Goal: Entertainment & Leisure: Consume media (video, audio)

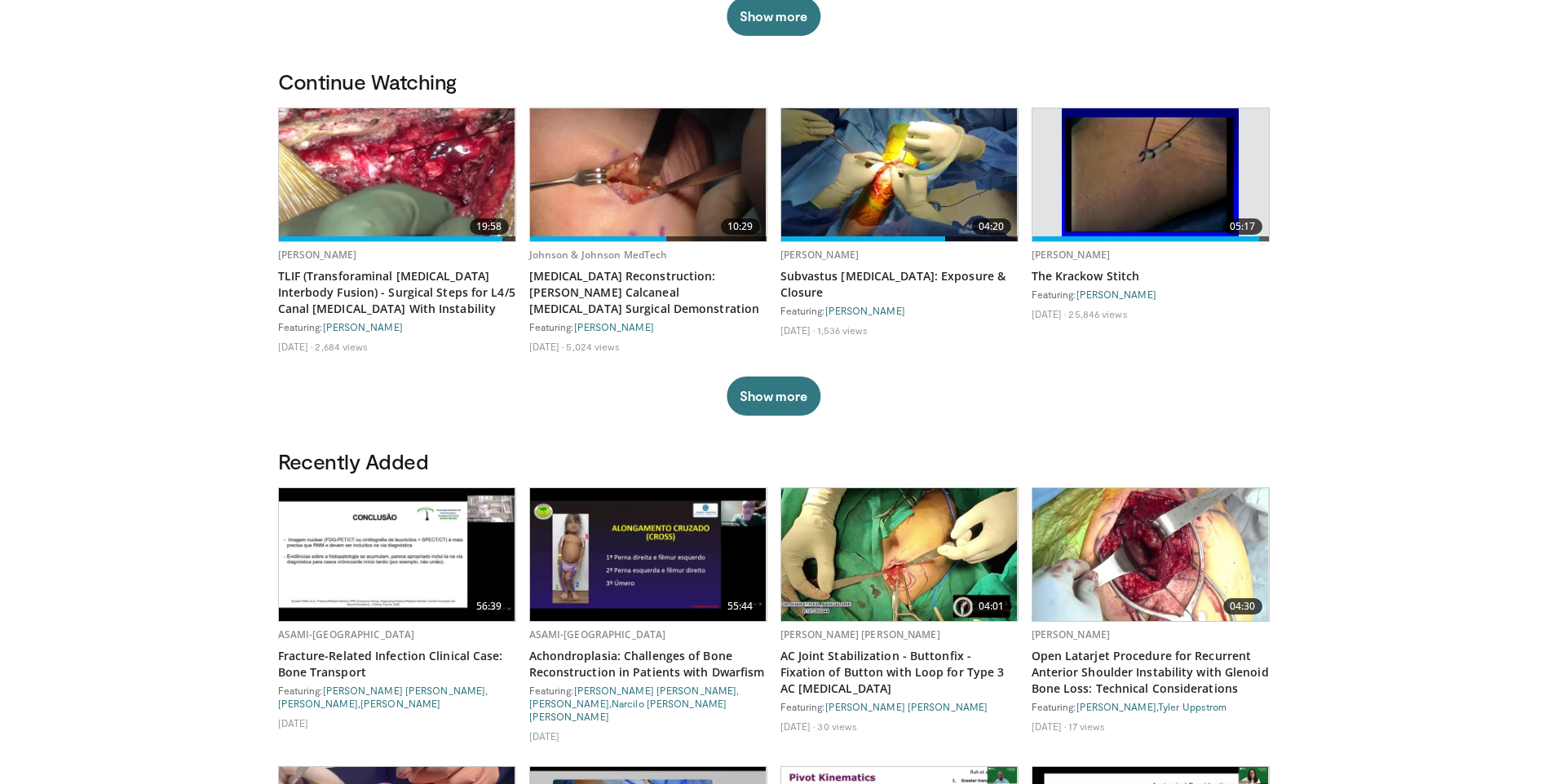
scroll to position [897, 0]
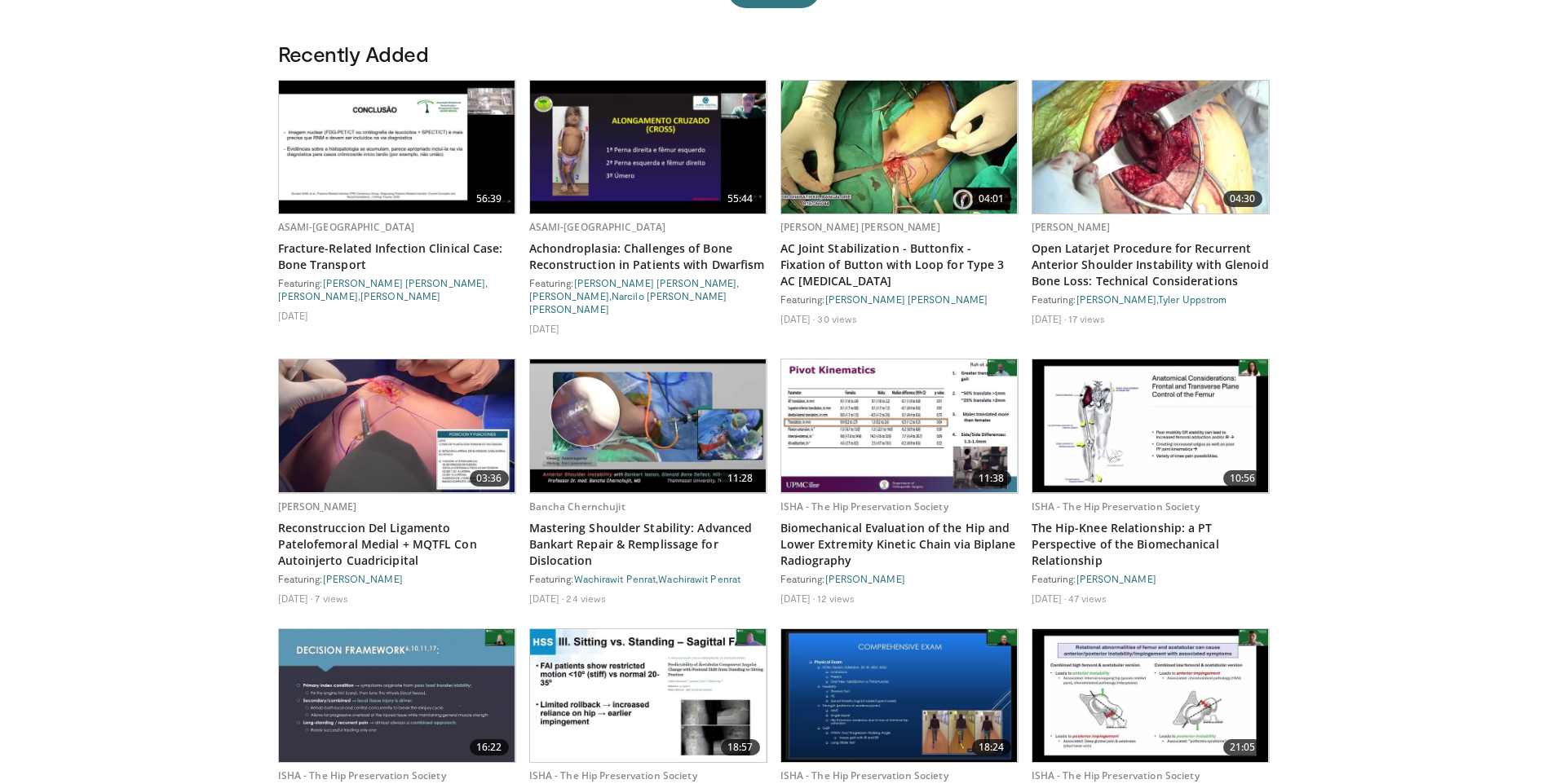
click at [679, 182] on img at bounding box center [648, 147] width 237 height 133
click at [306, 363] on img at bounding box center [397, 426] width 237 height 133
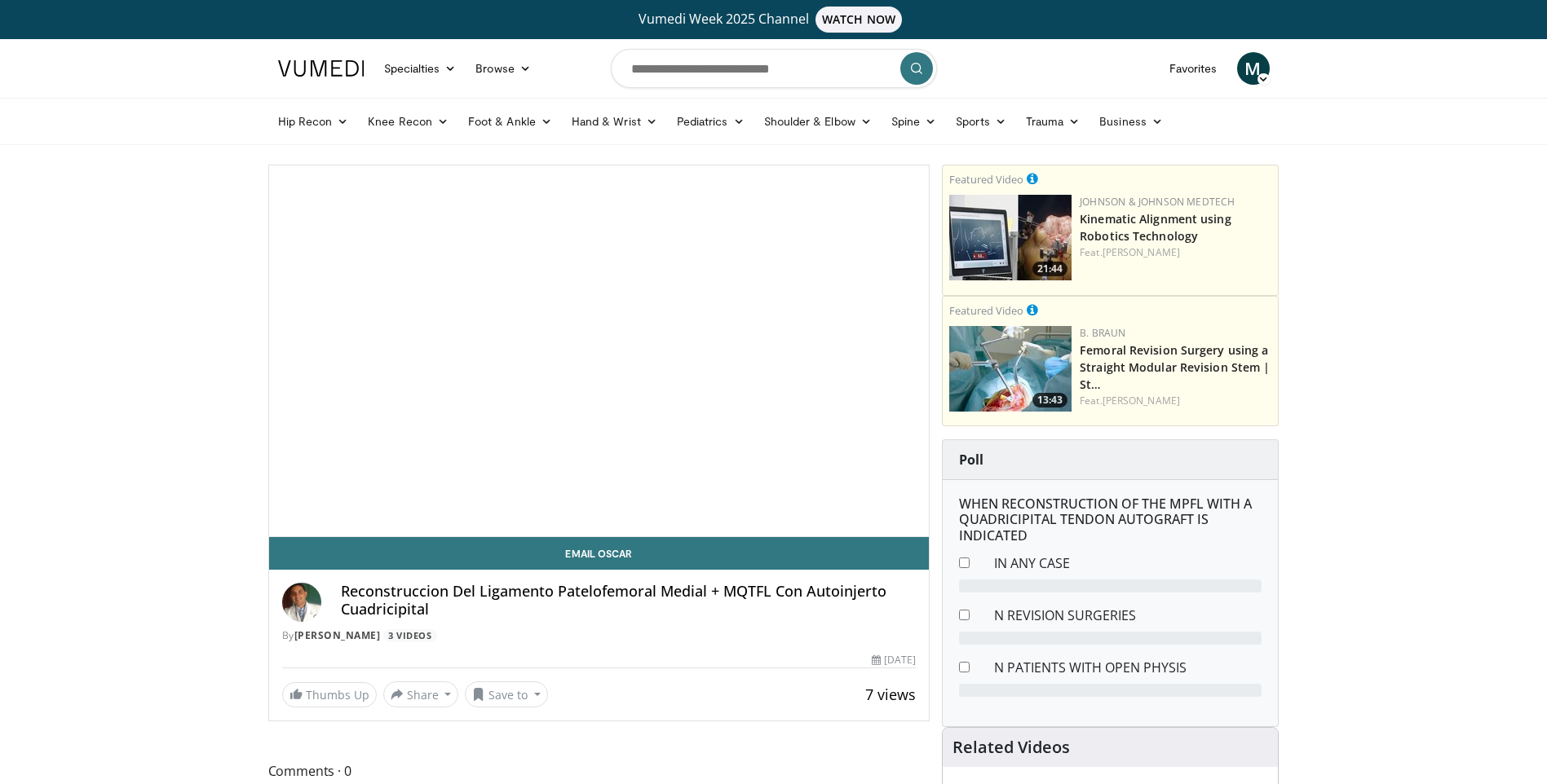
click at [598, 351] on span "Video Player" at bounding box center [598, 351] width 0 height 0
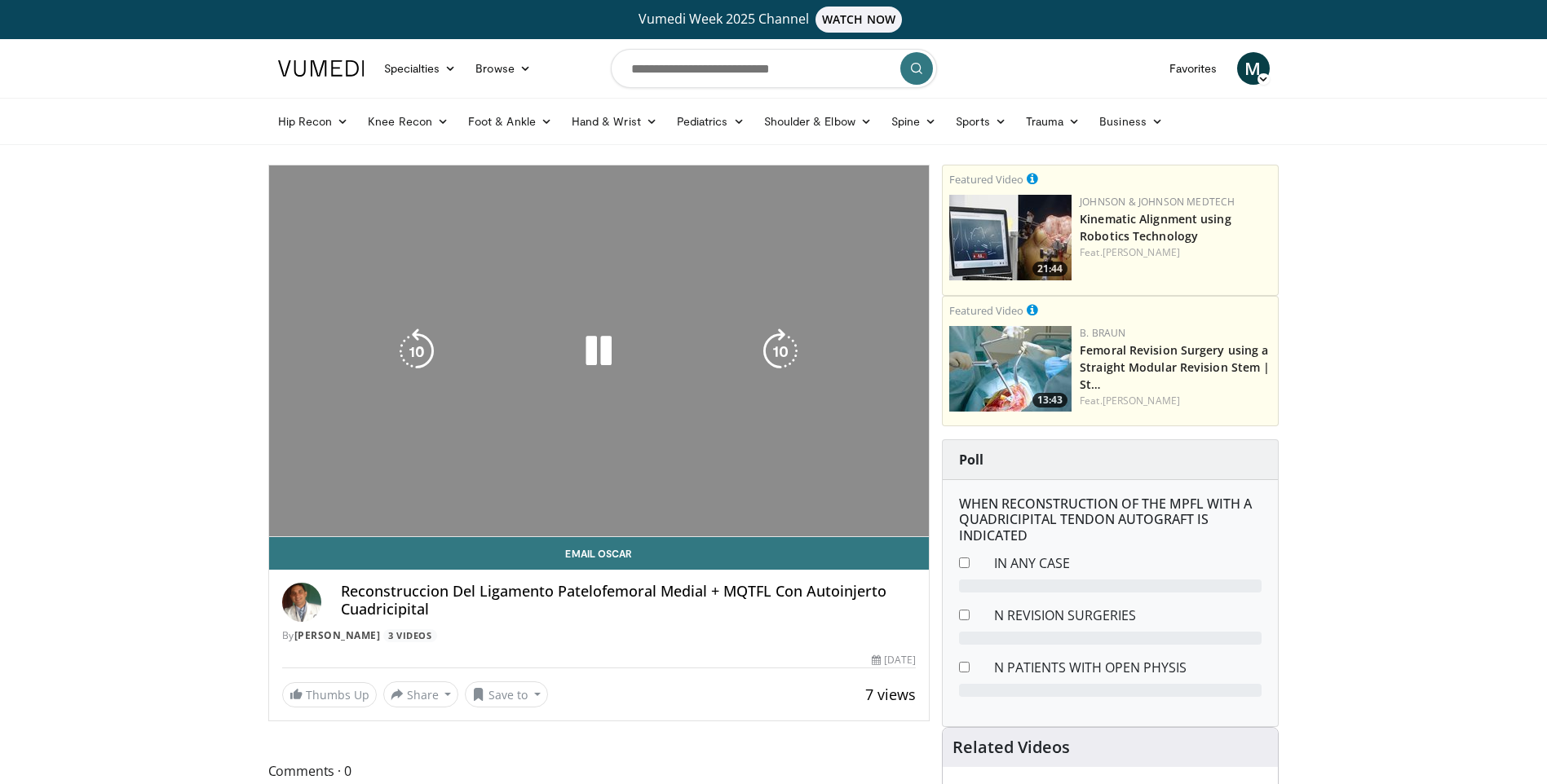
click at [373, 398] on div "10 seconds Tap to unmute" at bounding box center [599, 350] width 660 height 371
click at [516, 446] on div "10 seconds Tap to unmute" at bounding box center [599, 350] width 660 height 371
click at [784, 354] on icon "Video Player" at bounding box center [780, 351] width 45 height 45
click at [784, 345] on icon "Video Player" at bounding box center [780, 351] width 45 height 45
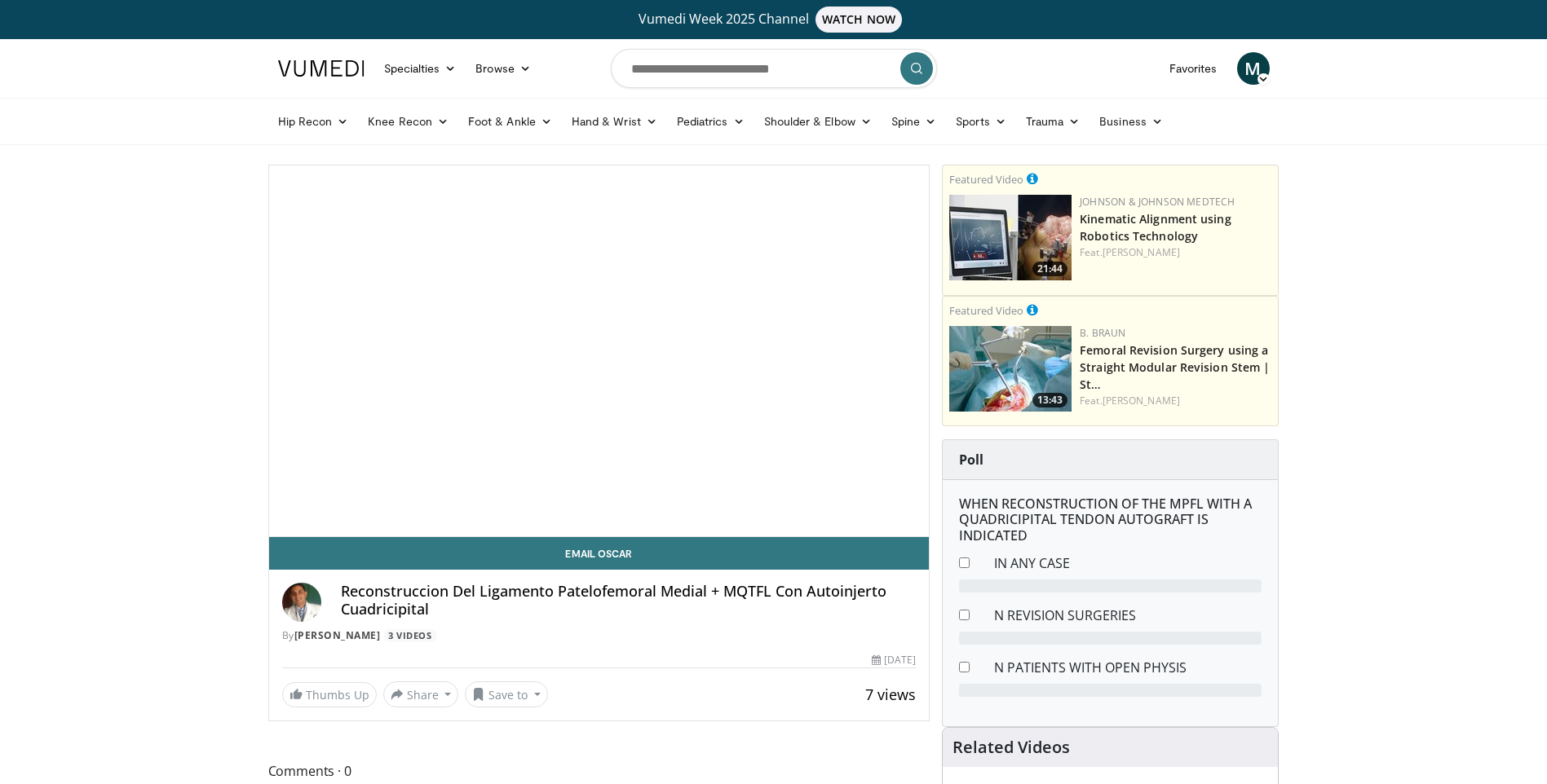
click at [598, 351] on span "Video Player" at bounding box center [598, 351] width 0 height 0
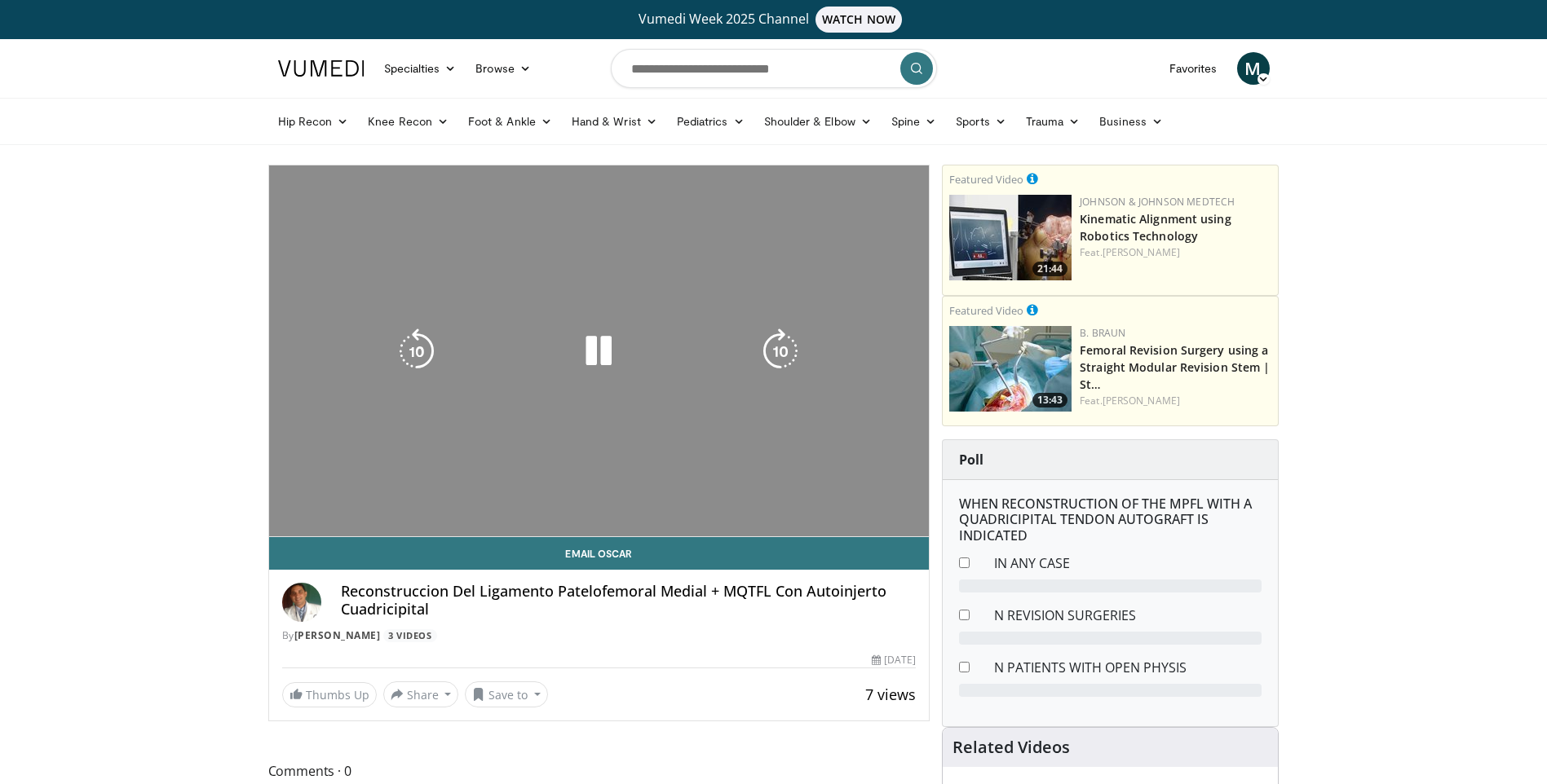
click at [418, 354] on icon "Video Player" at bounding box center [417, 351] width 45 height 45
click at [777, 336] on icon "Video Player" at bounding box center [780, 351] width 45 height 45
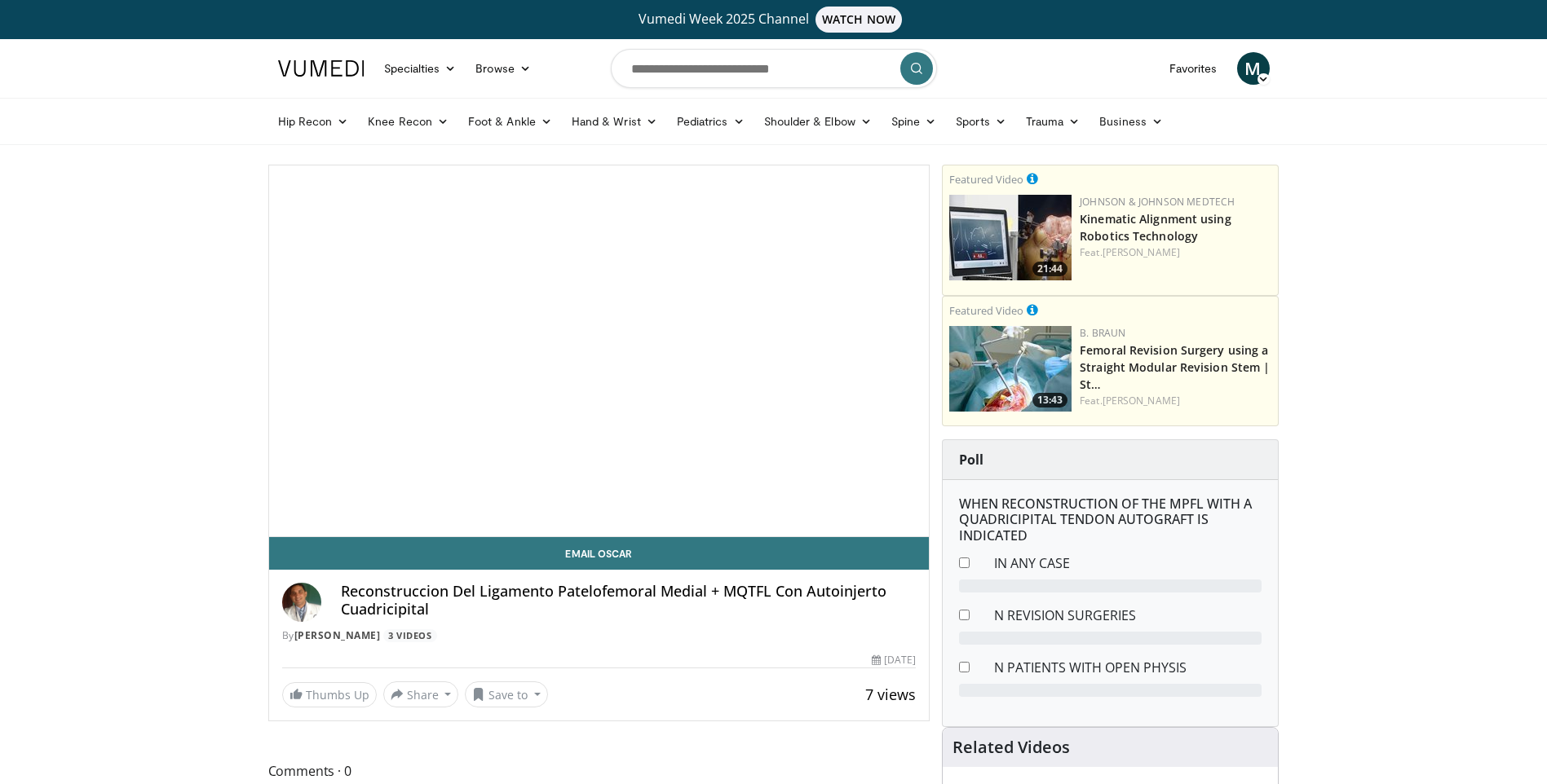
click at [598, 351] on span "Video Player" at bounding box center [598, 351] width 0 height 0
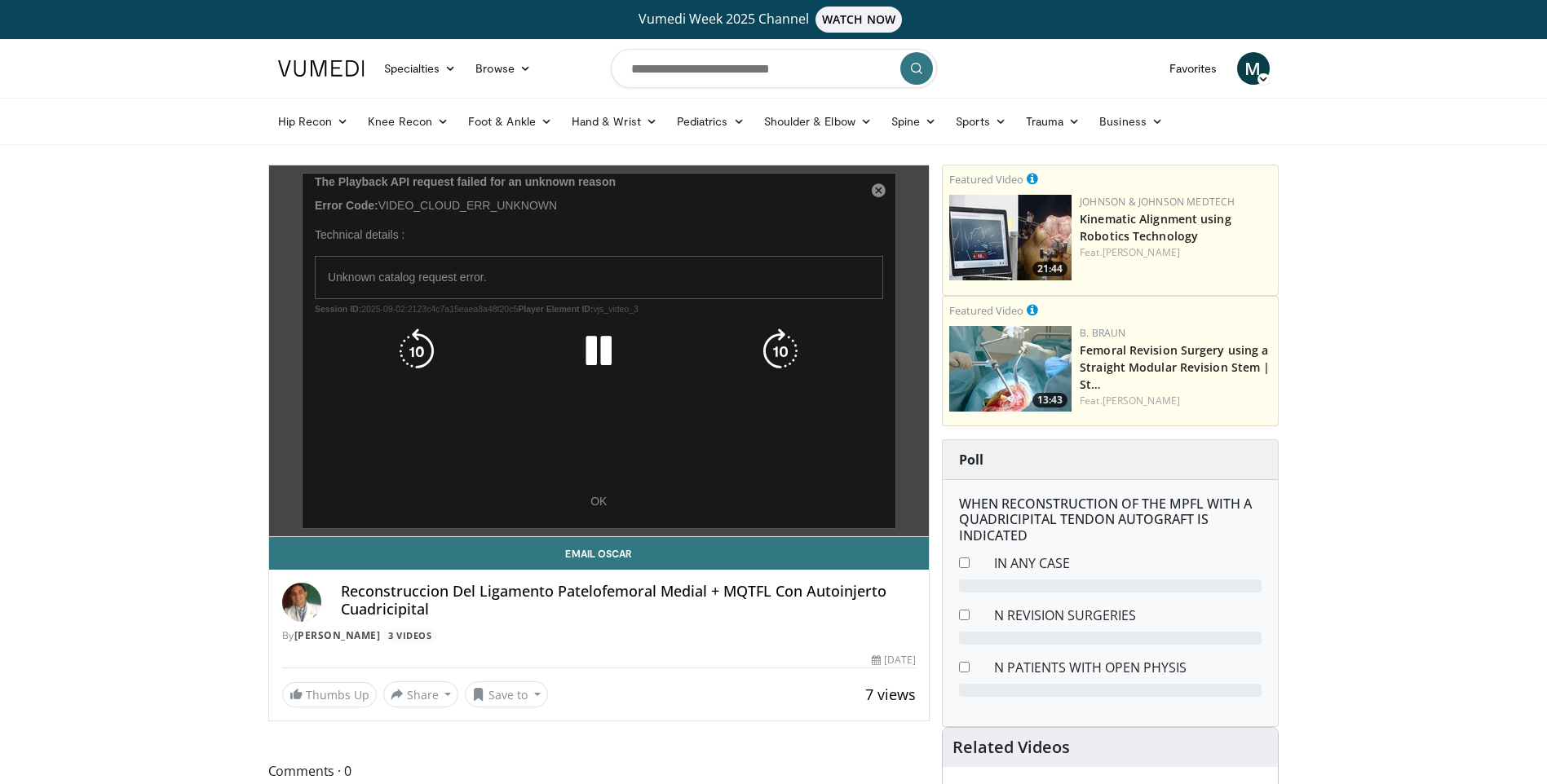
click at [596, 490] on div "10 seconds Tap to unmute" at bounding box center [599, 350] width 660 height 371
click at [592, 348] on icon "Video Player" at bounding box center [598, 351] width 45 height 45
click at [881, 183] on div "10 seconds Tap to unmute" at bounding box center [599, 350] width 660 height 371
click at [878, 185] on div "10 seconds Tap to unmute" at bounding box center [599, 350] width 660 height 371
drag, startPoint x: 587, startPoint y: 330, endPoint x: 631, endPoint y: 383, distance: 68.9
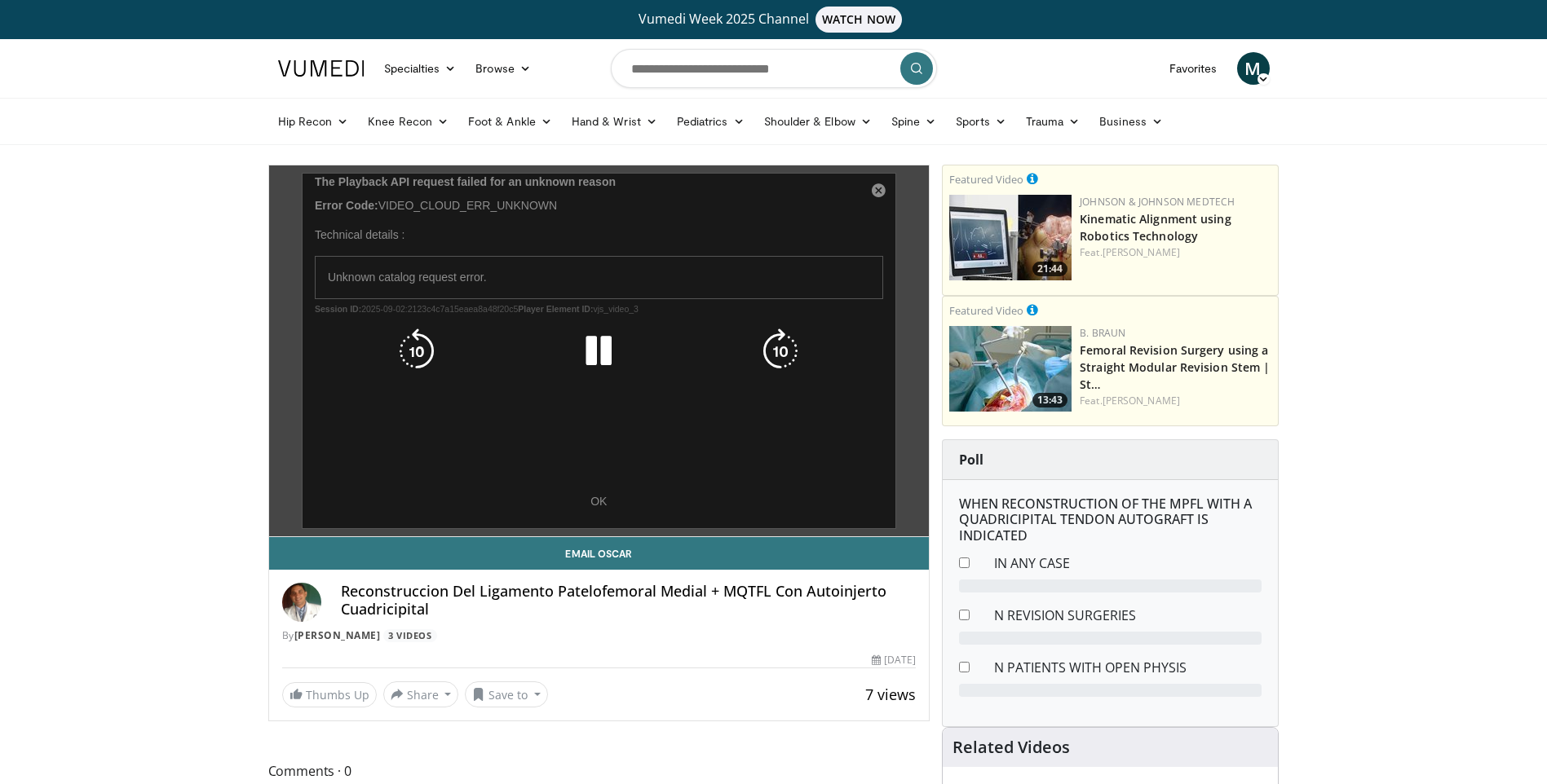
click at [594, 336] on icon "Video Player" at bounding box center [598, 351] width 45 height 45
click at [598, 342] on icon "Video Player" at bounding box center [598, 351] width 45 height 45
click at [593, 495] on div "10 seconds Tap to unmute" at bounding box center [599, 350] width 660 height 371
